Goal: Transaction & Acquisition: Obtain resource

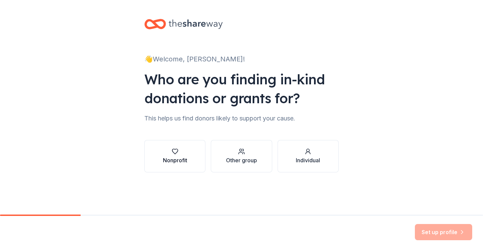
click at [187, 162] on div "Nonprofit" at bounding box center [175, 160] width 24 height 8
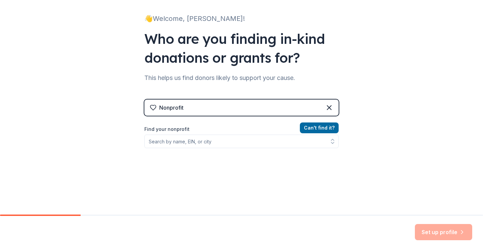
scroll to position [44, 0]
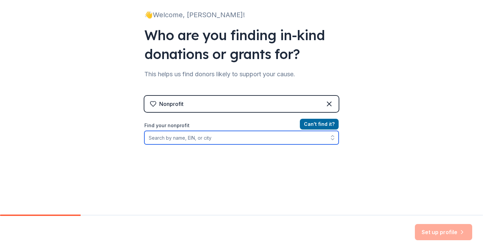
click at [223, 140] on input "Find your nonprofit" at bounding box center [241, 137] width 194 height 13
type input "Chicago Latino Cultural Center"
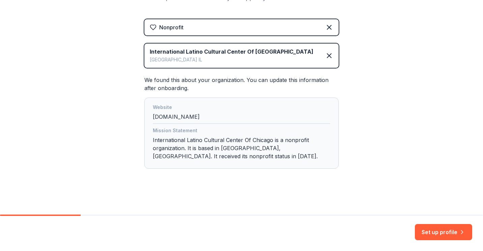
scroll to position [121, 0]
click at [460, 236] on button "Set up profile" at bounding box center [443, 232] width 57 height 16
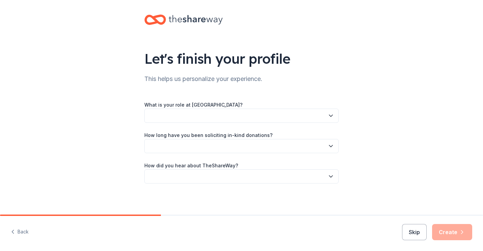
scroll to position [6, 0]
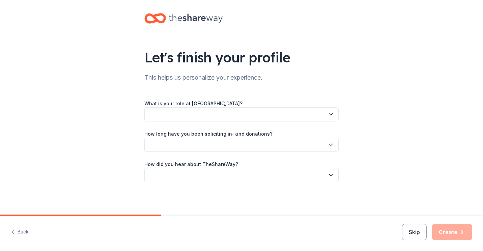
click at [242, 107] on div "What is your role at International Latino Cultural Center Of Chicago?" at bounding box center [241, 110] width 194 height 22
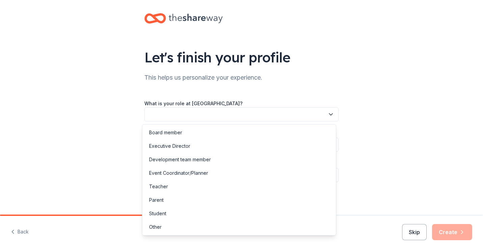
click at [241, 111] on button "button" at bounding box center [241, 114] width 194 height 14
click at [215, 164] on div "Development team member" at bounding box center [239, 159] width 191 height 13
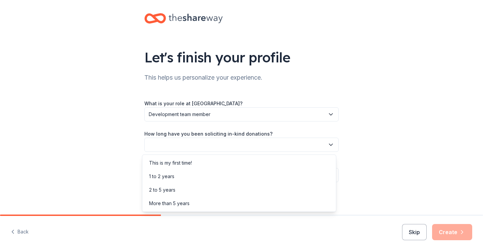
click at [260, 146] on button "button" at bounding box center [241, 145] width 194 height 14
click at [239, 179] on div "1 to 2 years" at bounding box center [239, 176] width 191 height 13
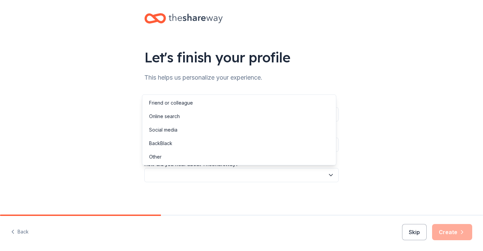
click at [230, 173] on button "button" at bounding box center [241, 175] width 194 height 14
click at [256, 102] on div "Friend or colleague" at bounding box center [239, 102] width 191 height 13
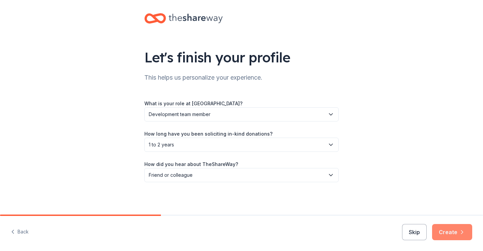
click at [447, 229] on button "Create" at bounding box center [452, 232] width 40 height 16
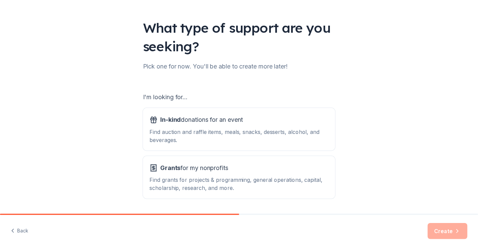
scroll to position [38, 0]
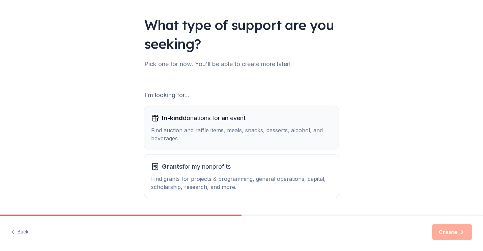
click at [235, 127] on div "Find auction and raffle items, meals, snacks, desserts, alcohol, and beverages." at bounding box center [241, 134] width 181 height 16
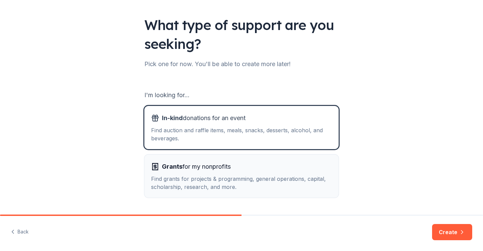
click at [252, 189] on div "Find grants for projects & programming, general operations, capital, scholarshi…" at bounding box center [241, 183] width 181 height 16
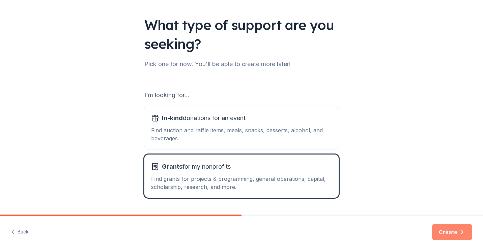
click at [447, 230] on button "Create" at bounding box center [452, 232] width 40 height 16
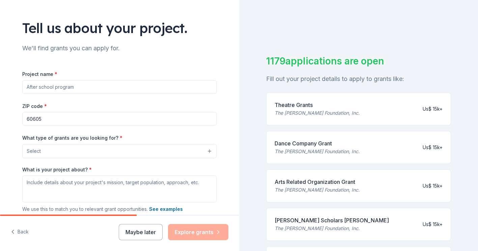
scroll to position [35, 0]
click at [103, 86] on input "Project name *" at bounding box center [119, 86] width 194 height 13
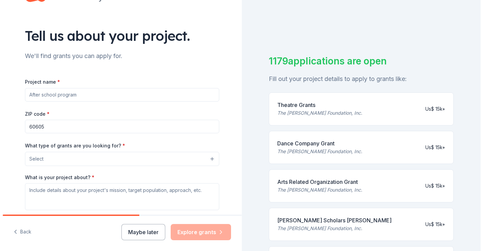
scroll to position [27, 0]
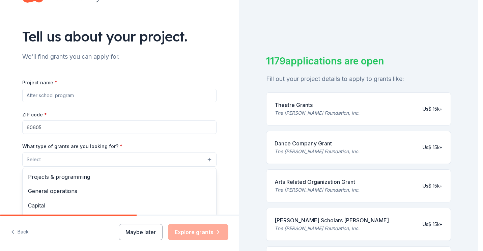
click at [96, 161] on button "Select" at bounding box center [119, 159] width 194 height 14
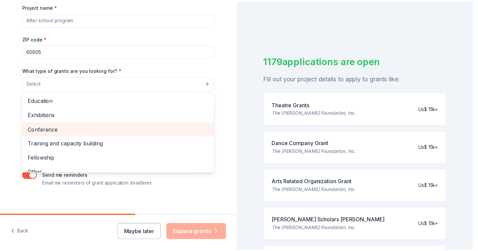
scroll to position [80, 0]
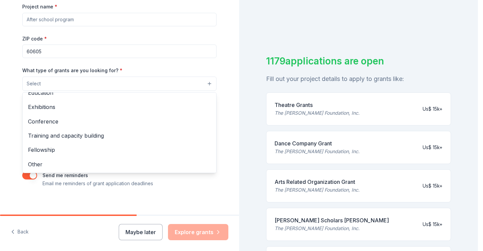
click at [1, 105] on div "Tell us about your project. We'll find grants you can apply for. Project name *…" at bounding box center [119, 58] width 239 height 322
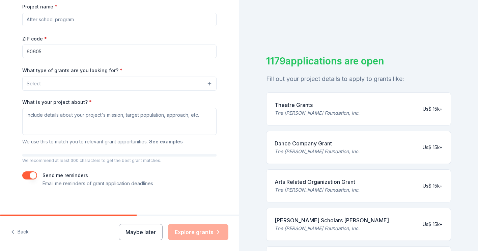
click at [165, 145] on button "See examples" at bounding box center [166, 142] width 34 height 8
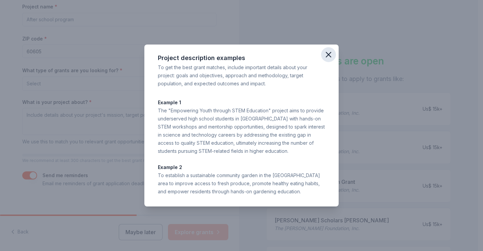
click at [328, 51] on icon "button" at bounding box center [328, 54] width 9 height 9
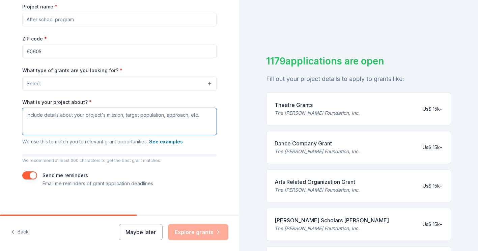
click at [66, 120] on textarea "What is your project about? *" at bounding box center [119, 121] width 194 height 27
paste textarea "For 25 years, the International Latino Cultural Center of Chicago has been a be…"
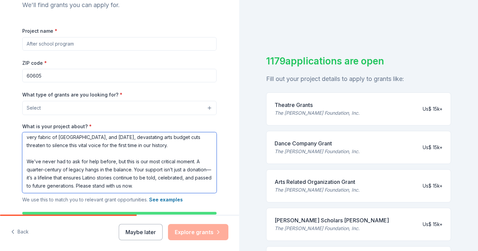
scroll to position [78, 0]
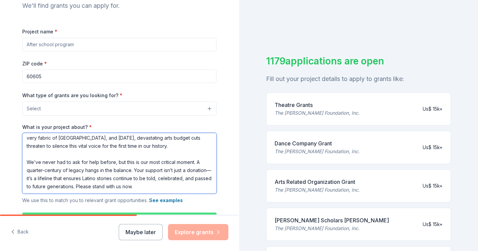
type textarea "For 25 years, the International Latino Cultural Center of Chicago has been a be…"
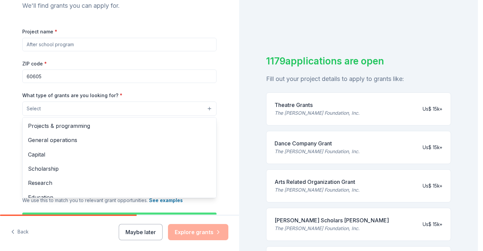
click at [89, 111] on button "Select" at bounding box center [119, 109] width 194 height 14
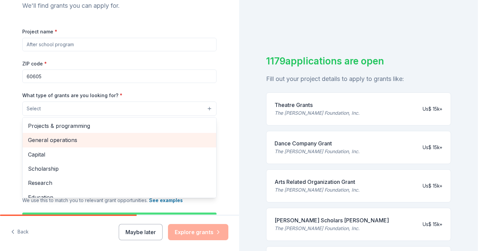
click at [136, 142] on span "General operations" at bounding box center [119, 140] width 183 height 9
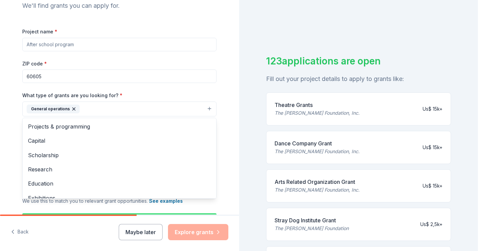
click at [116, 41] on div "Project name * ZIP code * 60605 What type of grants are you looking for? * Gene…" at bounding box center [119, 137] width 194 height 220
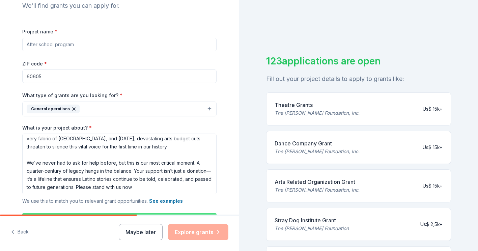
click at [101, 42] on input "Project name *" at bounding box center [119, 44] width 194 height 13
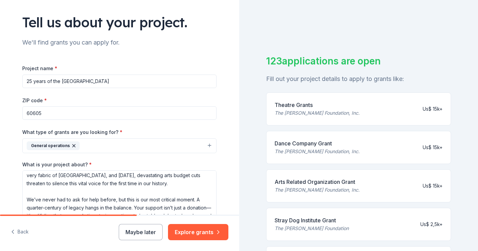
scroll to position [142, 0]
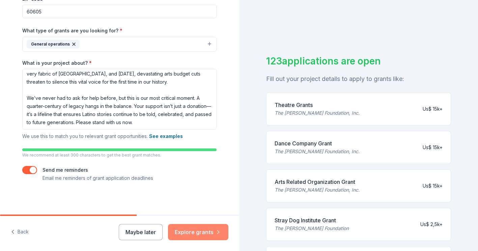
type input "25 years of the [GEOGRAPHIC_DATA]"
click at [184, 233] on button "Explore grants" at bounding box center [198, 232] width 60 height 16
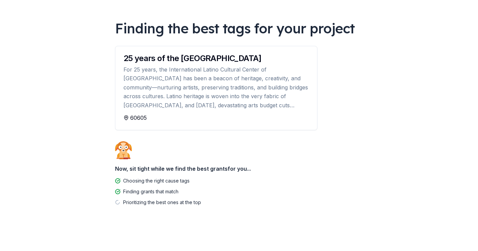
scroll to position [46, 0]
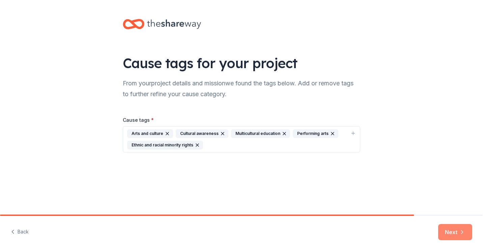
click at [451, 235] on button "Next" at bounding box center [455, 232] width 34 height 16
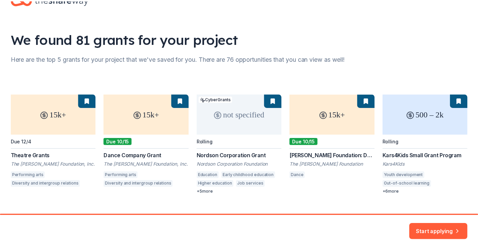
scroll to position [37, 0]
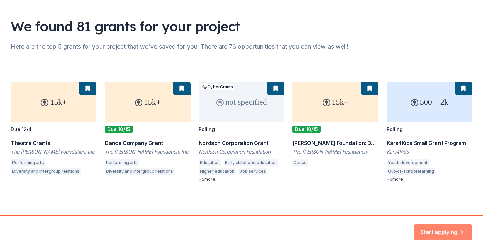
click at [454, 226] on button "Start applying" at bounding box center [443, 228] width 59 height 16
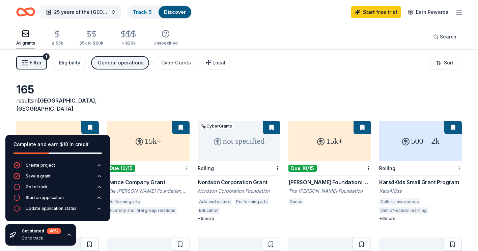
click at [232, 87] on div "165 results in Chicago, IL" at bounding box center [239, 98] width 446 height 30
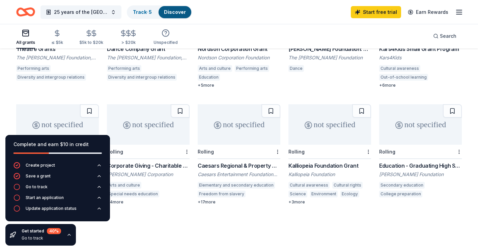
scroll to position [134, 0]
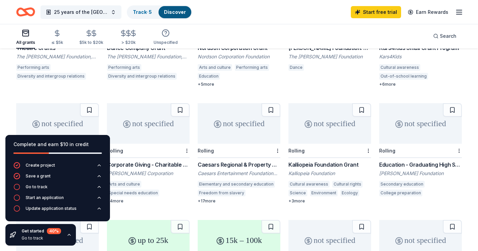
click at [68, 234] on icon "button" at bounding box center [69, 234] width 3 height 1
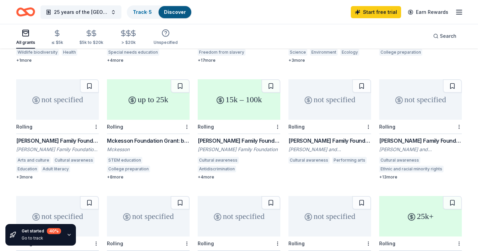
scroll to position [276, 0]
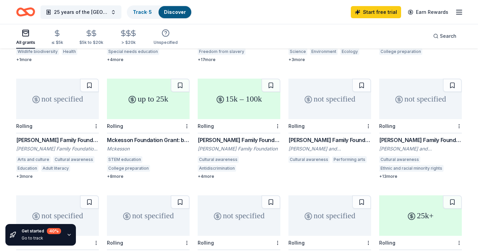
click at [43, 104] on div "not specified" at bounding box center [57, 99] width 83 height 40
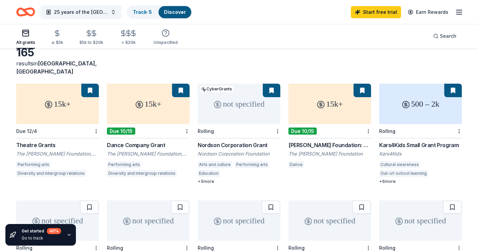
scroll to position [37, 0]
click at [232, 97] on div "not specified" at bounding box center [239, 103] width 83 height 40
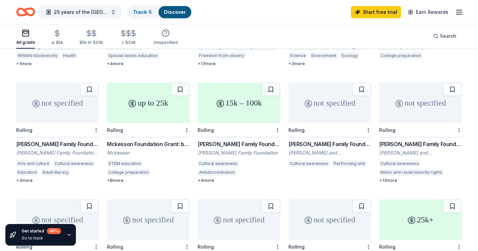
scroll to position [272, 0]
click at [235, 110] on div "15k – 100k" at bounding box center [239, 102] width 83 height 40
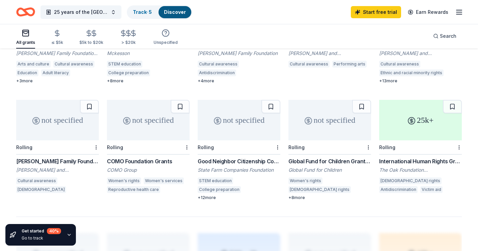
scroll to position [372, 0]
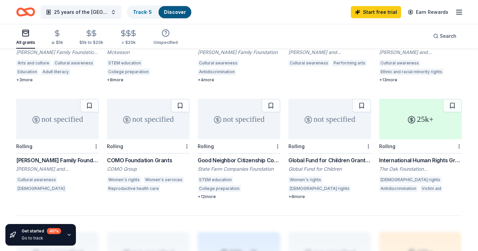
click at [224, 126] on div "not specified" at bounding box center [239, 119] width 83 height 40
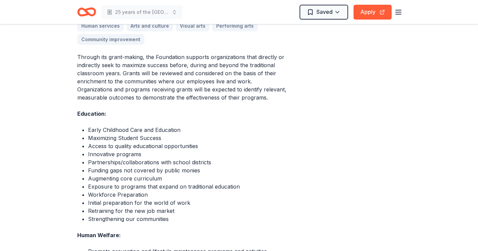
scroll to position [199, 0]
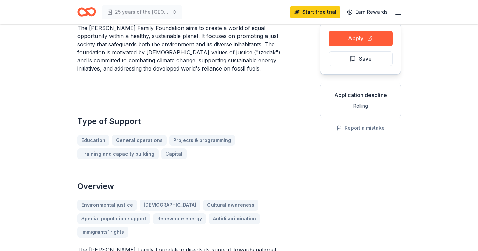
scroll to position [69, 0]
drag, startPoint x: 216, startPoint y: 41, endPoint x: 119, endPoint y: 54, distance: 97.2
click at [119, 54] on p "The Frankel Family Foundation aims to create a world of equal opportunity withi…" at bounding box center [182, 48] width 210 height 49
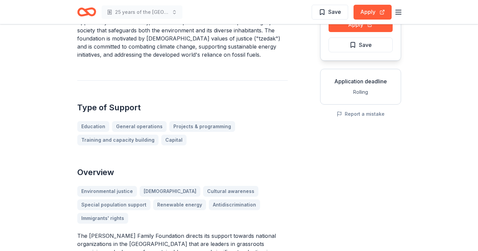
scroll to position [0, 0]
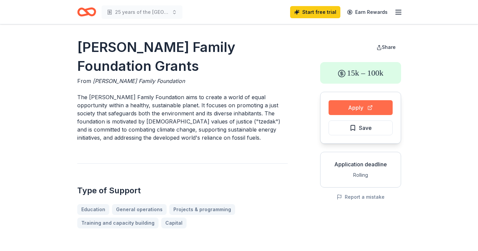
click at [351, 108] on button "Apply" at bounding box center [361, 107] width 64 height 15
click at [372, 106] on button "Apply" at bounding box center [361, 107] width 64 height 15
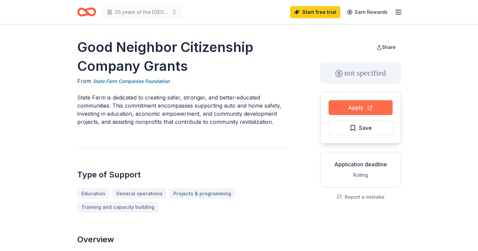
click at [357, 103] on button "Apply" at bounding box center [361, 107] width 64 height 15
